Goal: Find specific page/section: Find specific page/section

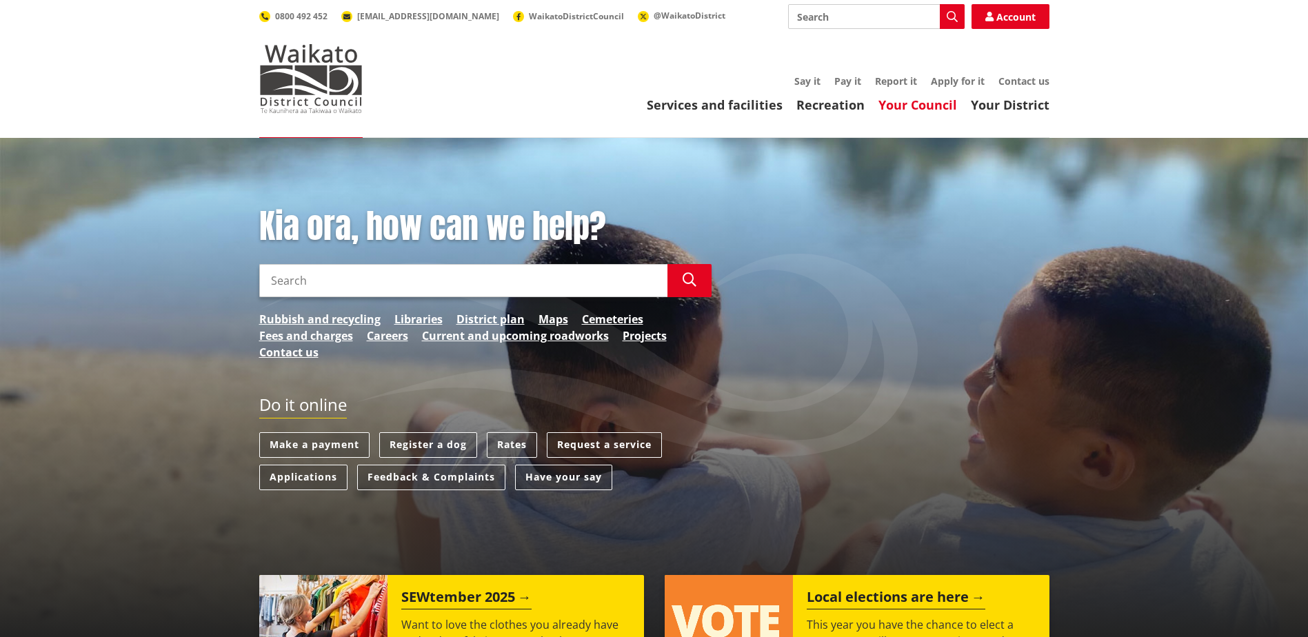
click at [935, 106] on link "Your Council" at bounding box center [918, 105] width 79 height 17
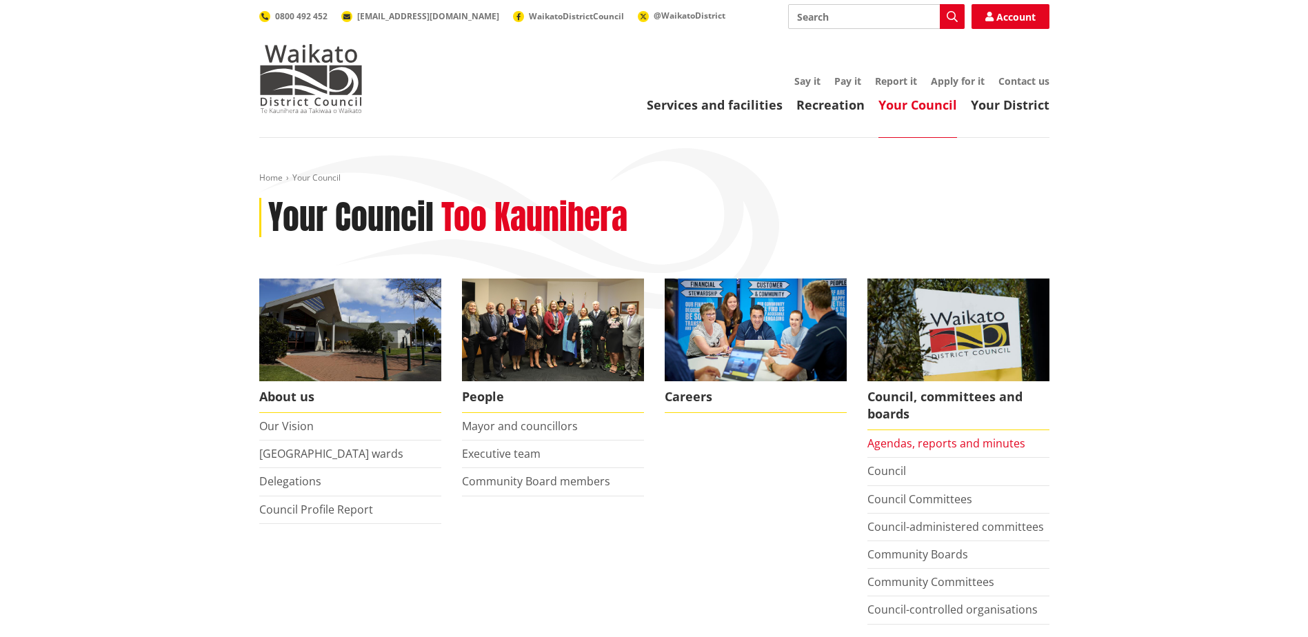
click at [977, 447] on link "Agendas, reports and minutes" at bounding box center [947, 443] width 158 height 15
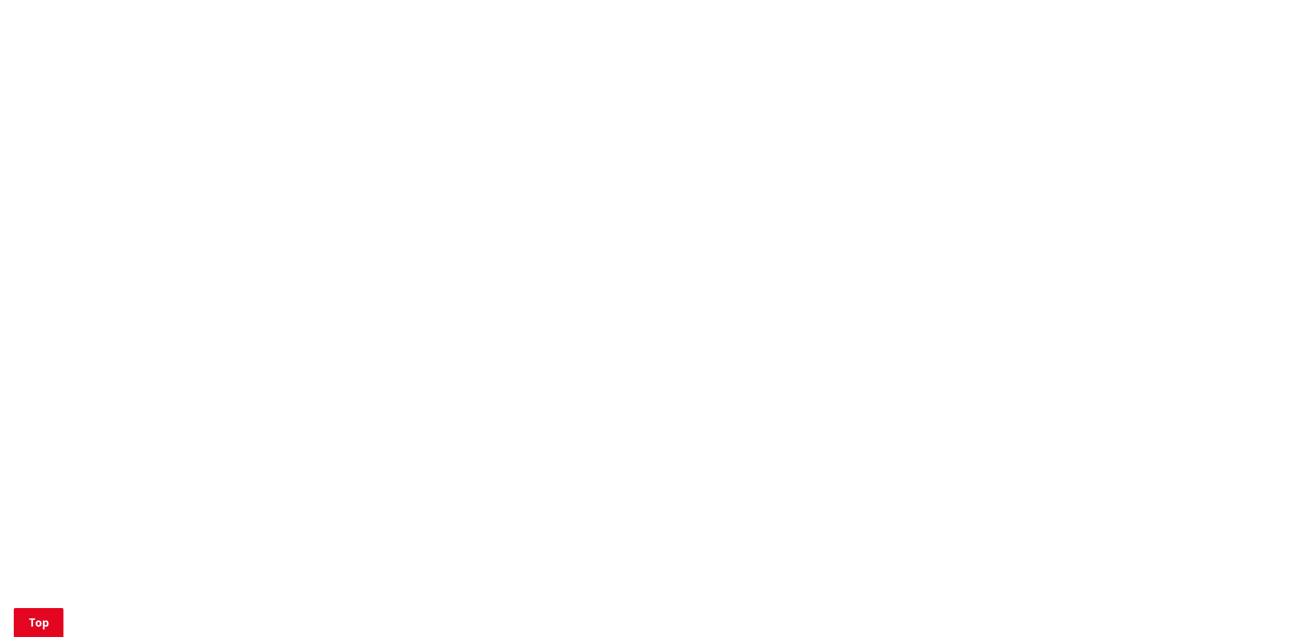
scroll to position [1104, 0]
